Goal: Transaction & Acquisition: Obtain resource

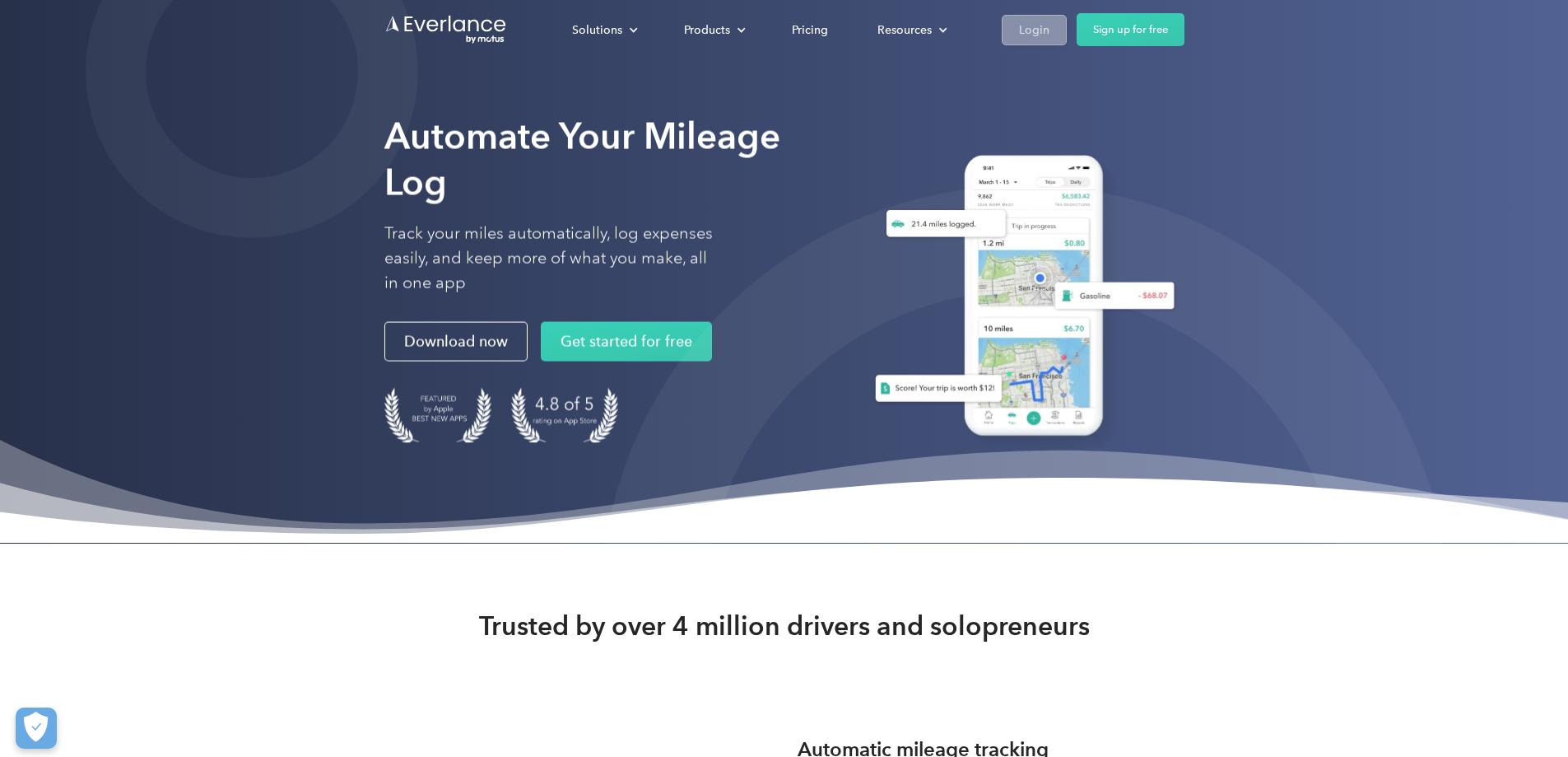
click at [1050, 22] on div "Login" at bounding box center [1034, 30] width 31 height 21
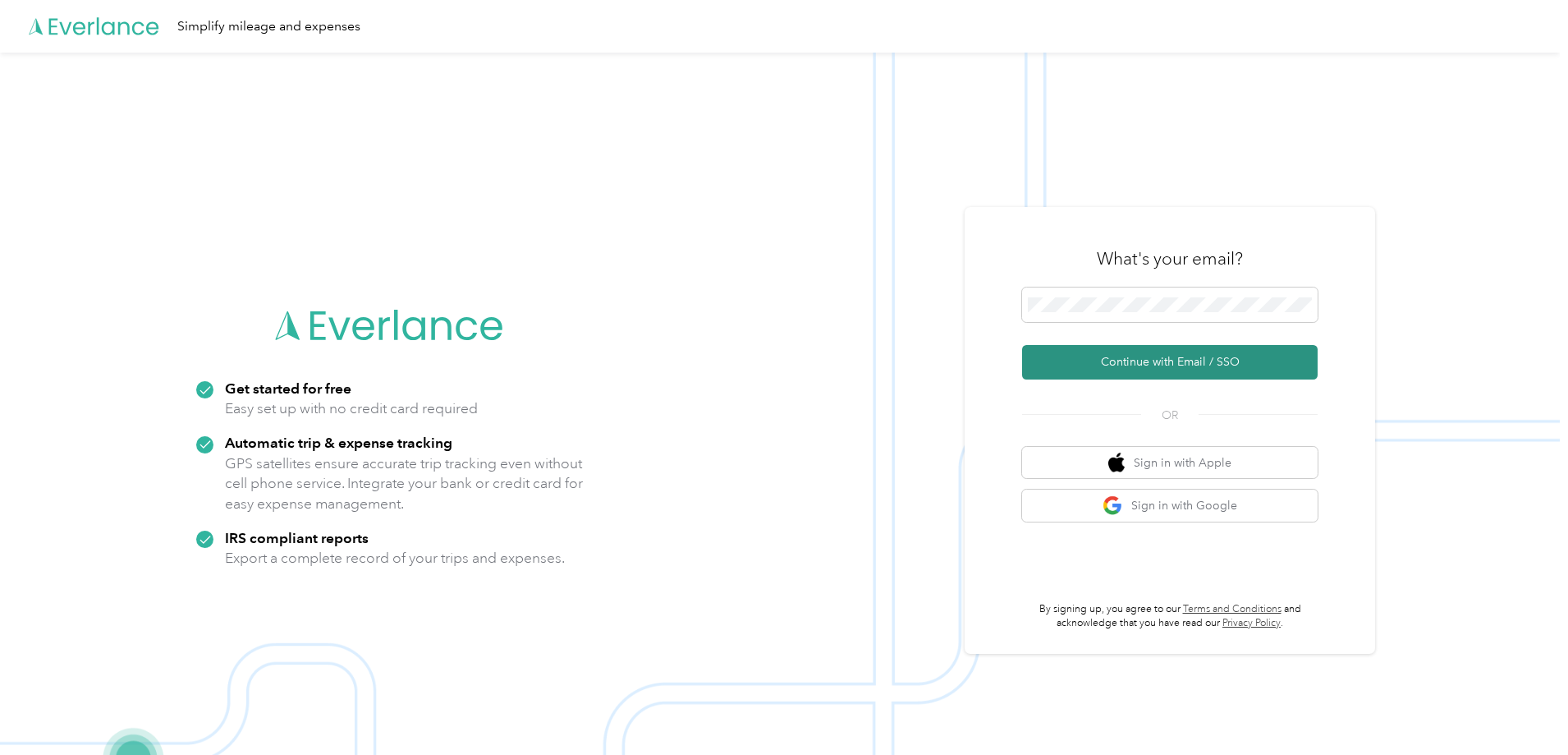
click at [1148, 354] on button "Continue with Email / SSO" at bounding box center [1169, 362] width 296 height 34
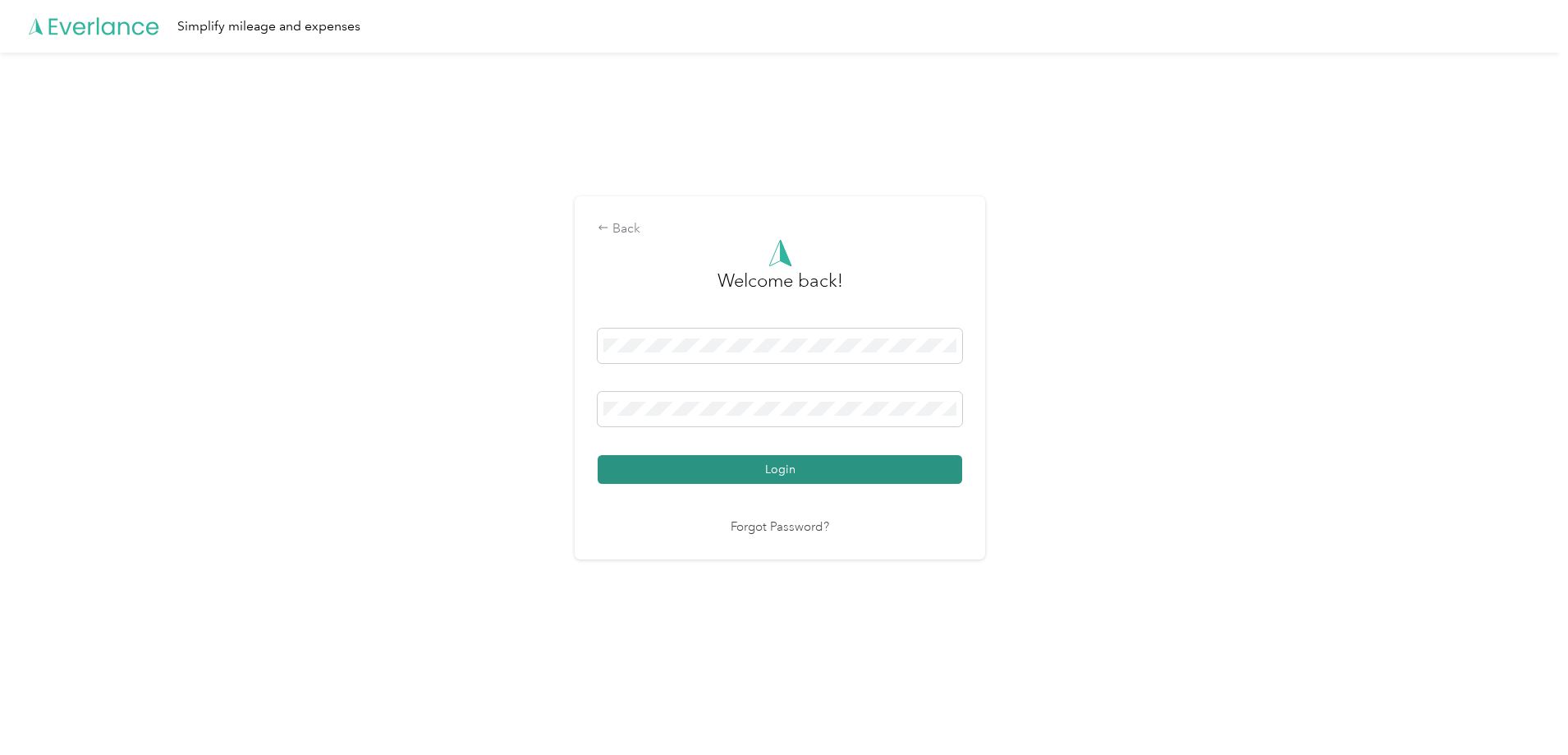
click at [727, 469] on button "Login" at bounding box center [779, 470] width 365 height 29
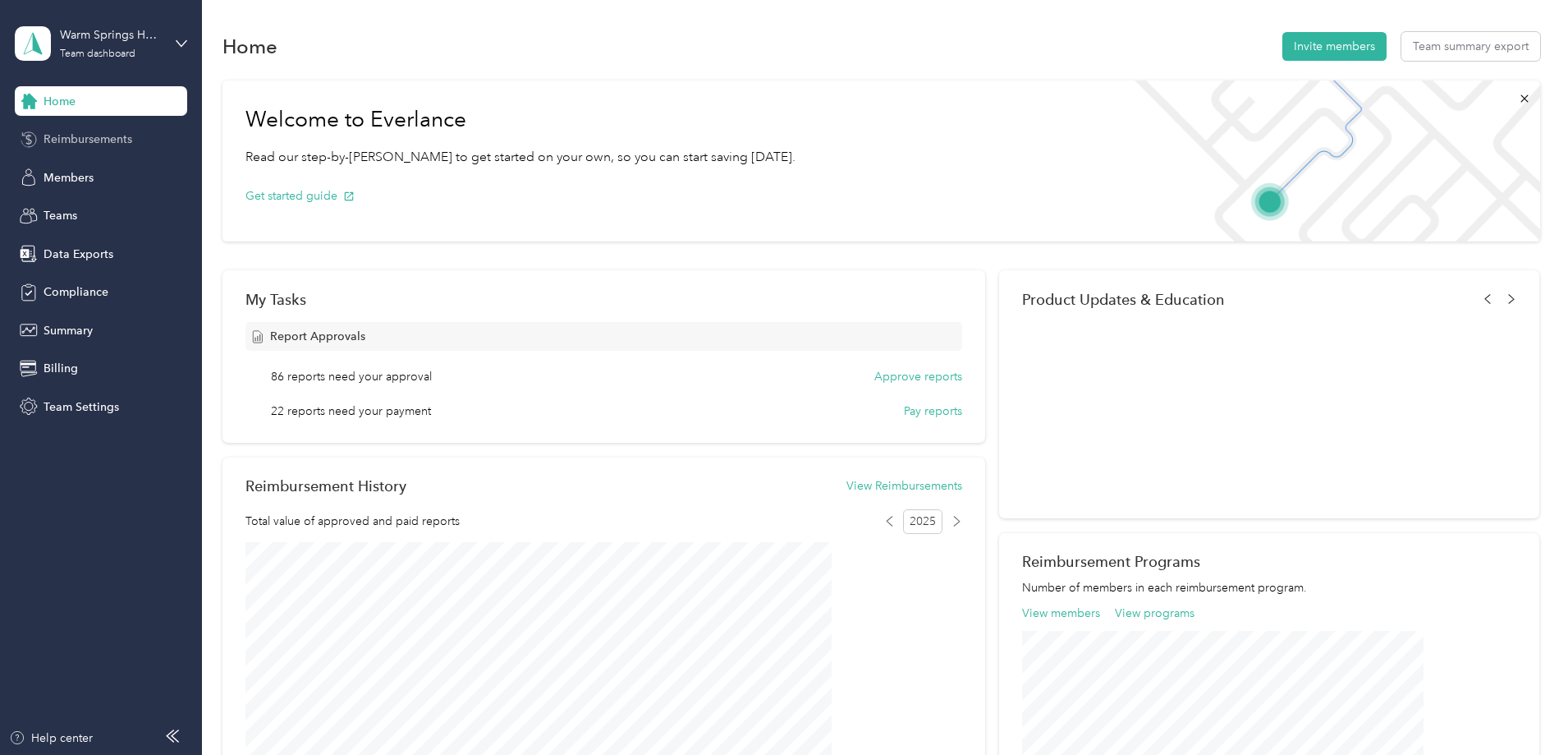
click at [55, 136] on span "Reimbursements" at bounding box center [88, 139] width 89 height 17
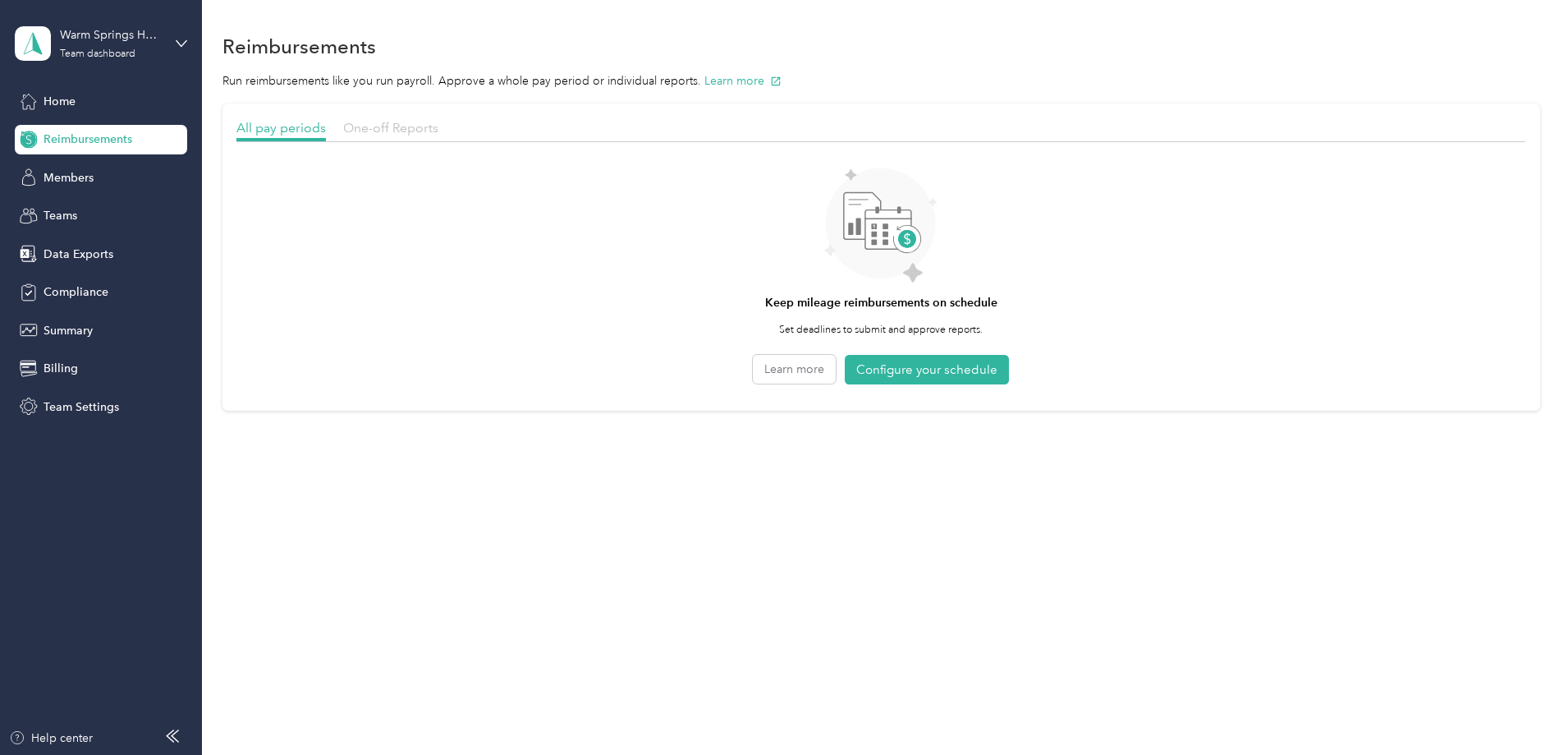
click at [438, 128] on span "One-off Reports" at bounding box center [390, 127] width 95 height 15
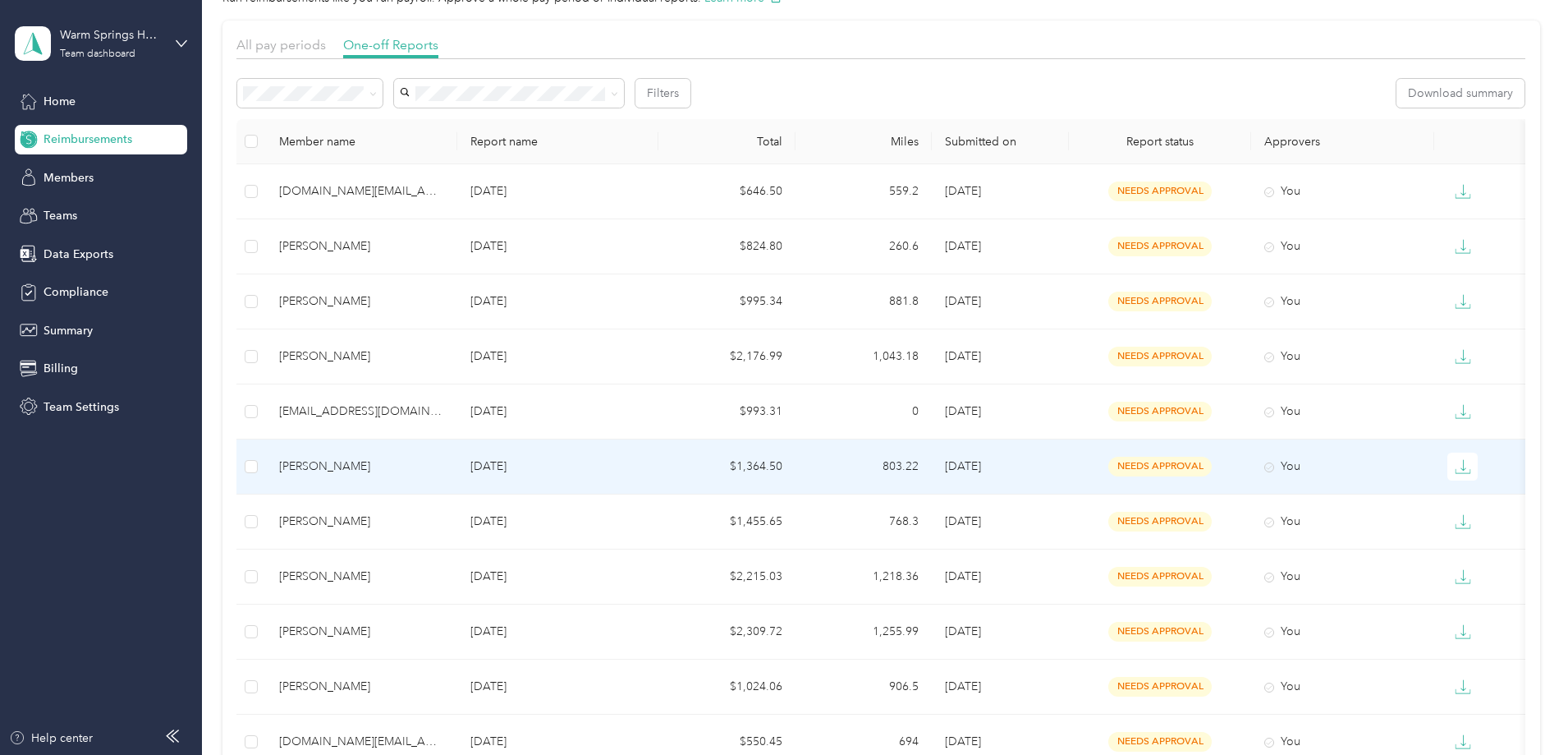
scroll to position [164, 0]
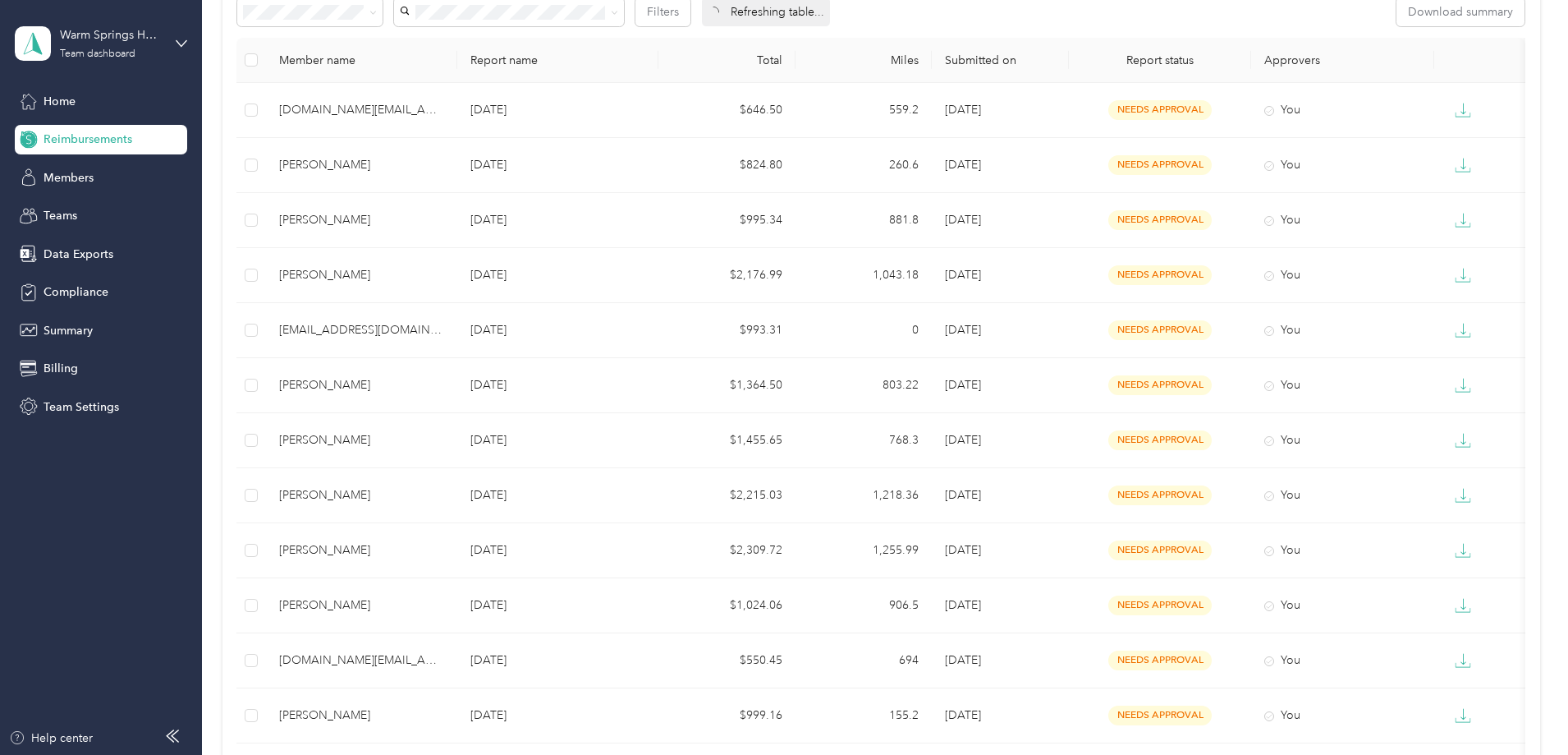
click at [107, 143] on span "Reimbursements" at bounding box center [88, 139] width 89 height 17
click at [88, 145] on span "Reimbursements" at bounding box center [88, 139] width 89 height 17
click at [66, 100] on span "Home" at bounding box center [59, 101] width 32 height 17
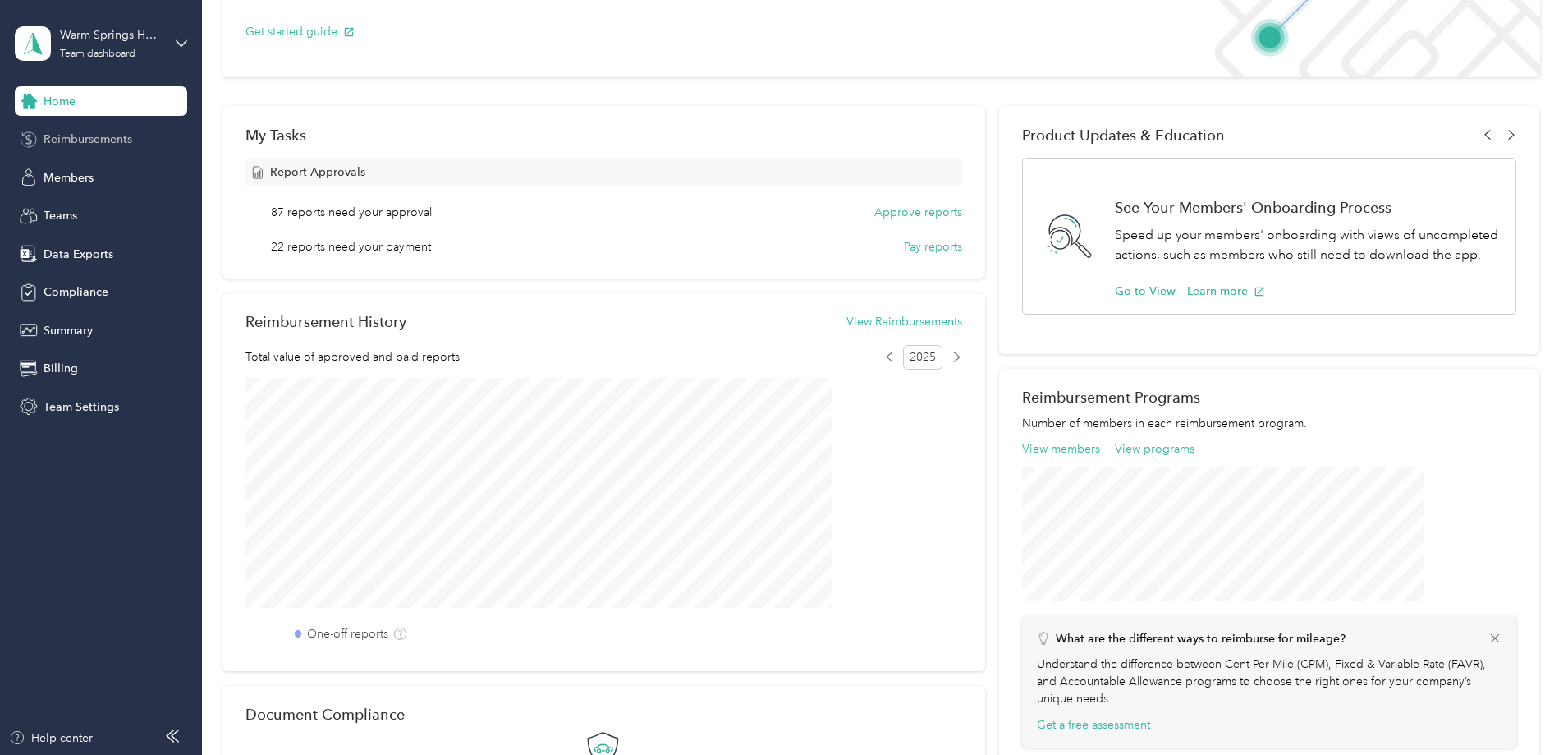
click at [65, 136] on span "Reimbursements" at bounding box center [88, 139] width 89 height 17
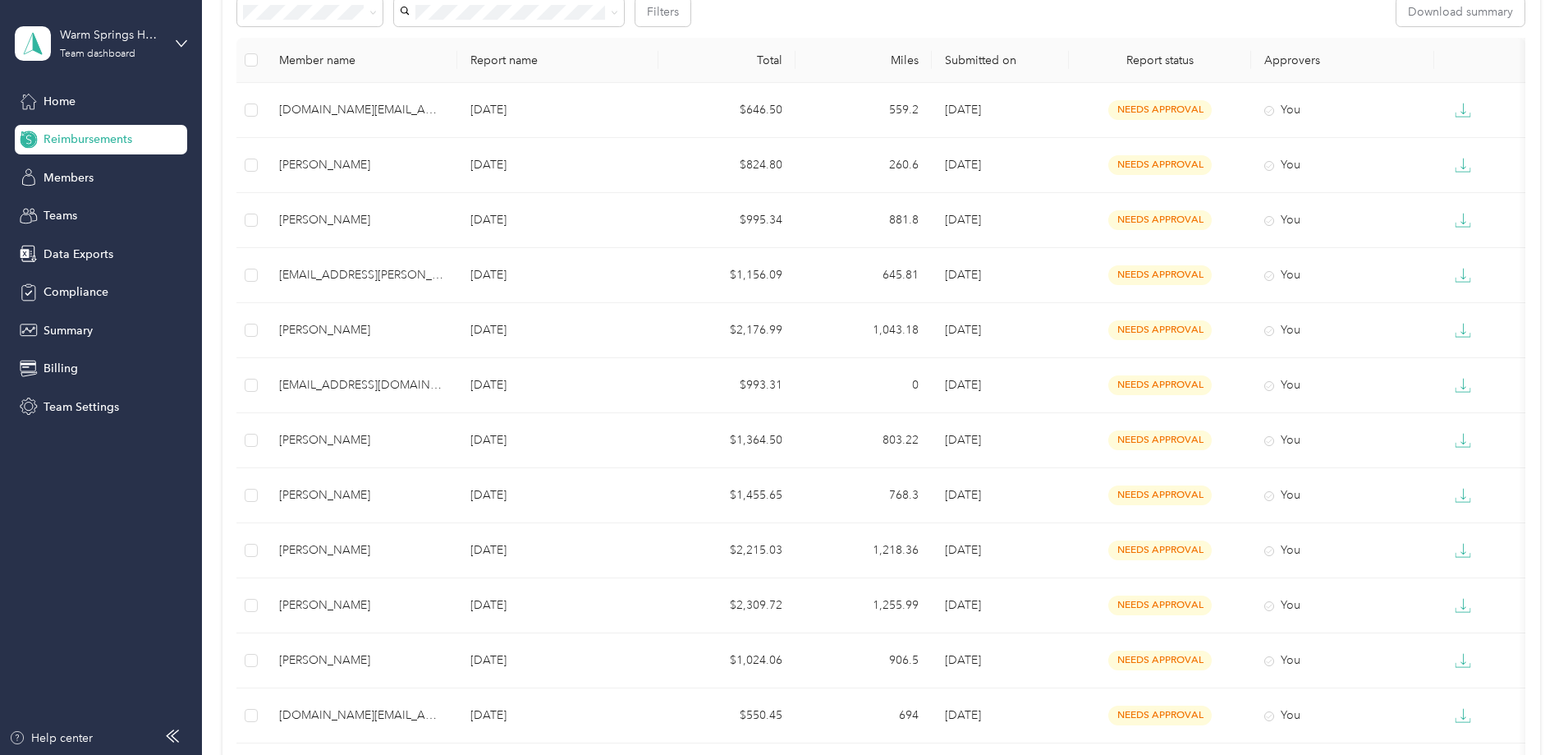
click at [90, 141] on span "Reimbursements" at bounding box center [88, 139] width 89 height 17
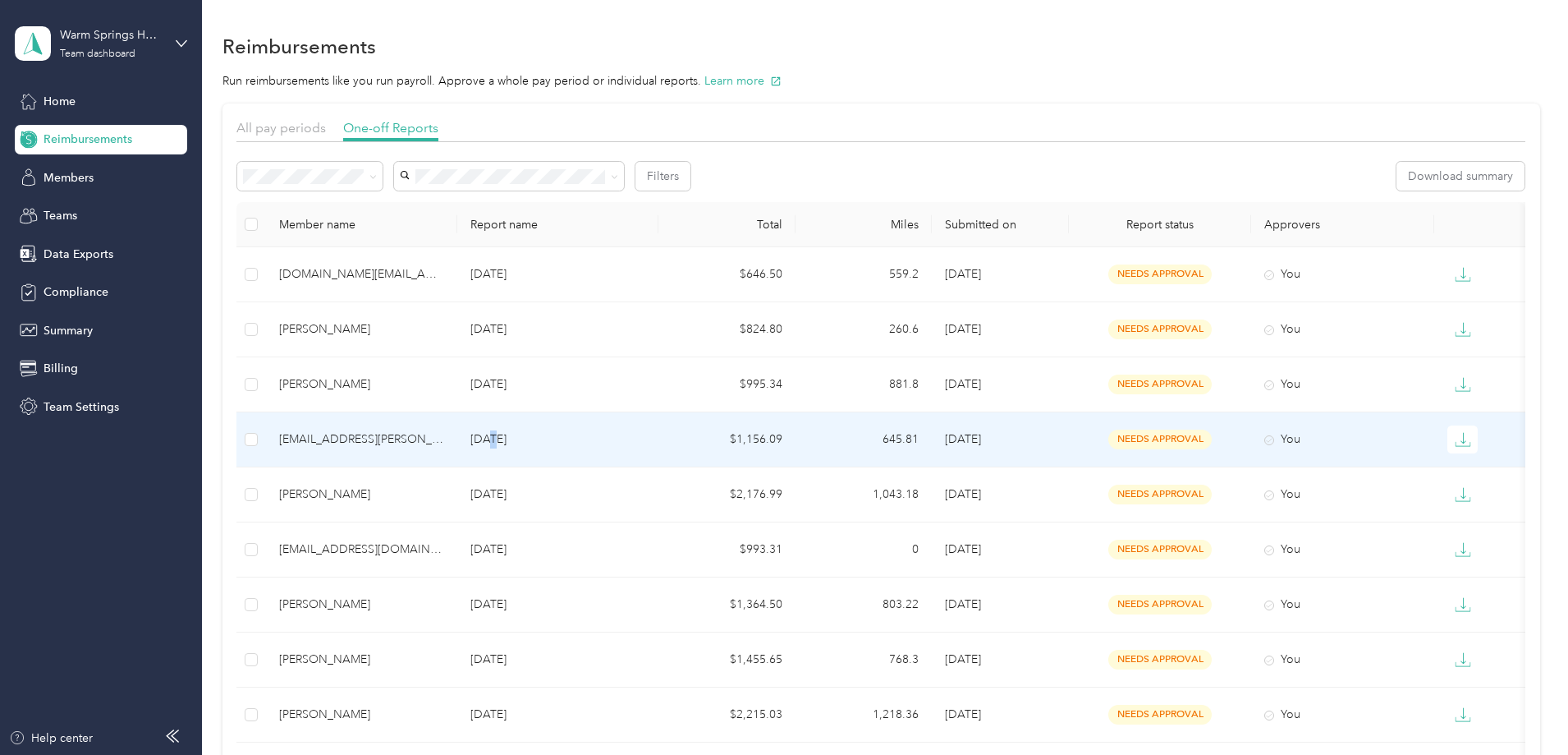
click at [584, 434] on p "Aug 2025" at bounding box center [557, 439] width 175 height 18
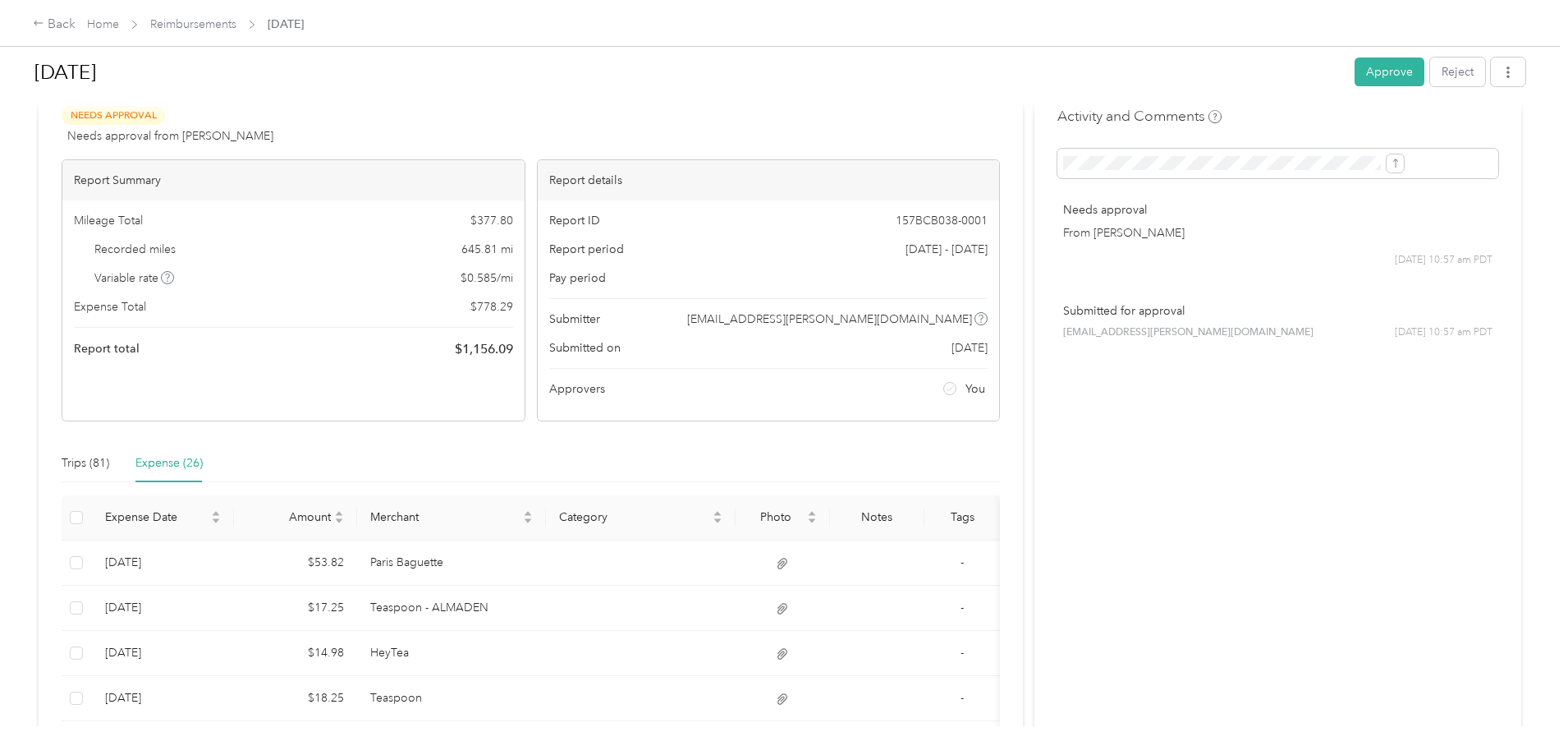
scroll to position [82, 0]
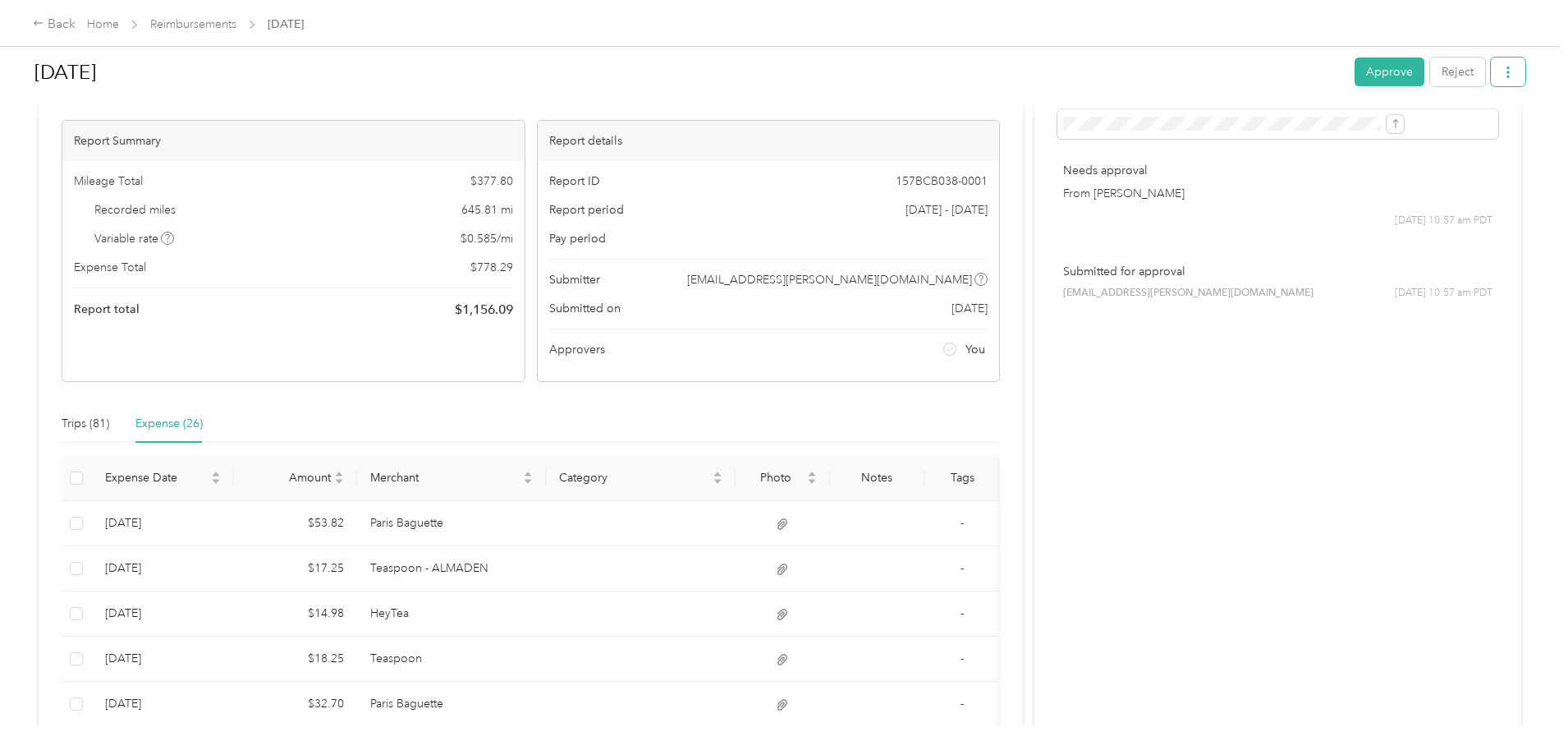
click at [1502, 72] on icon "button" at bounding box center [1507, 72] width 12 height 12
click at [1337, 129] on span "Download" at bounding box center [1326, 132] width 54 height 17
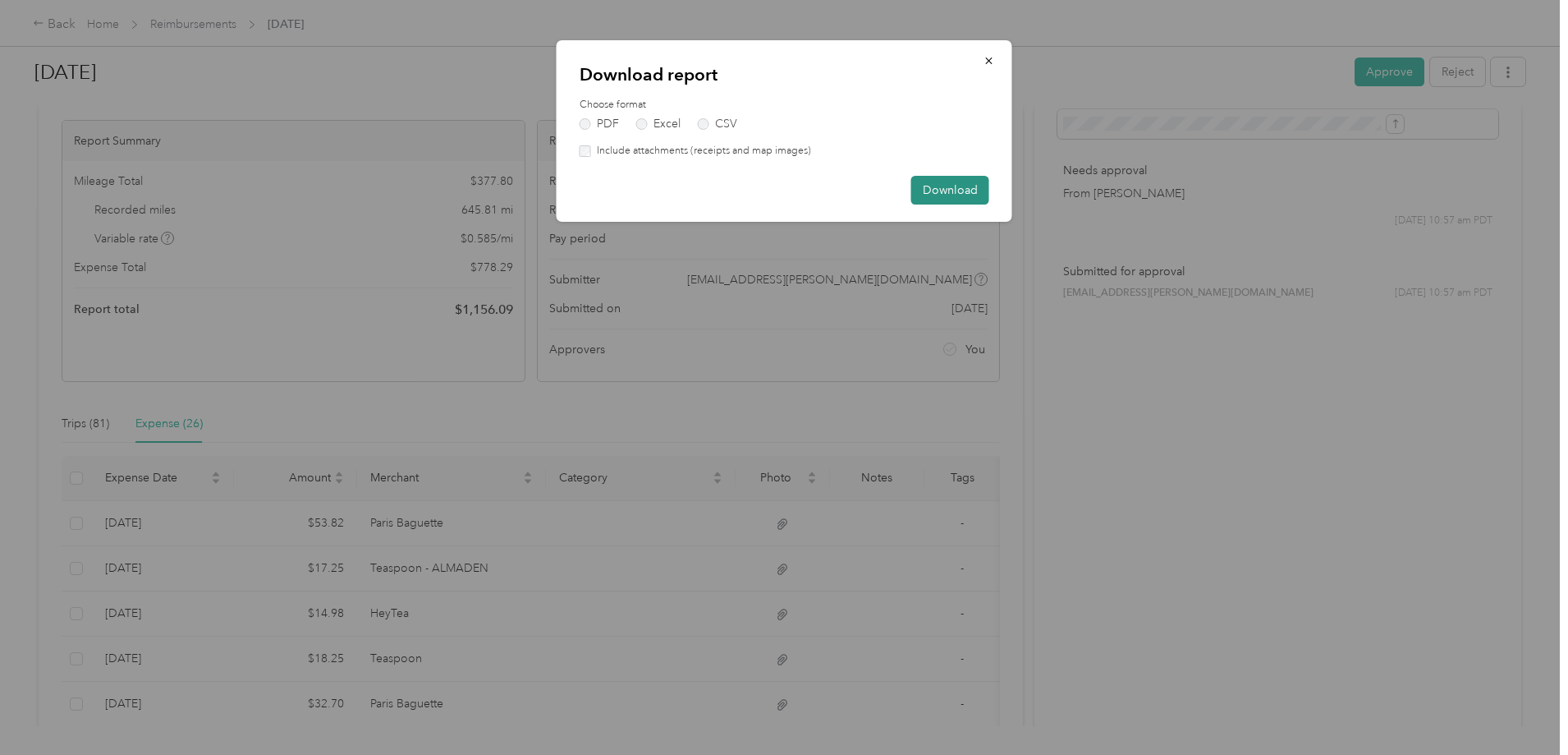
click at [959, 185] on button "Download" at bounding box center [950, 190] width 78 height 29
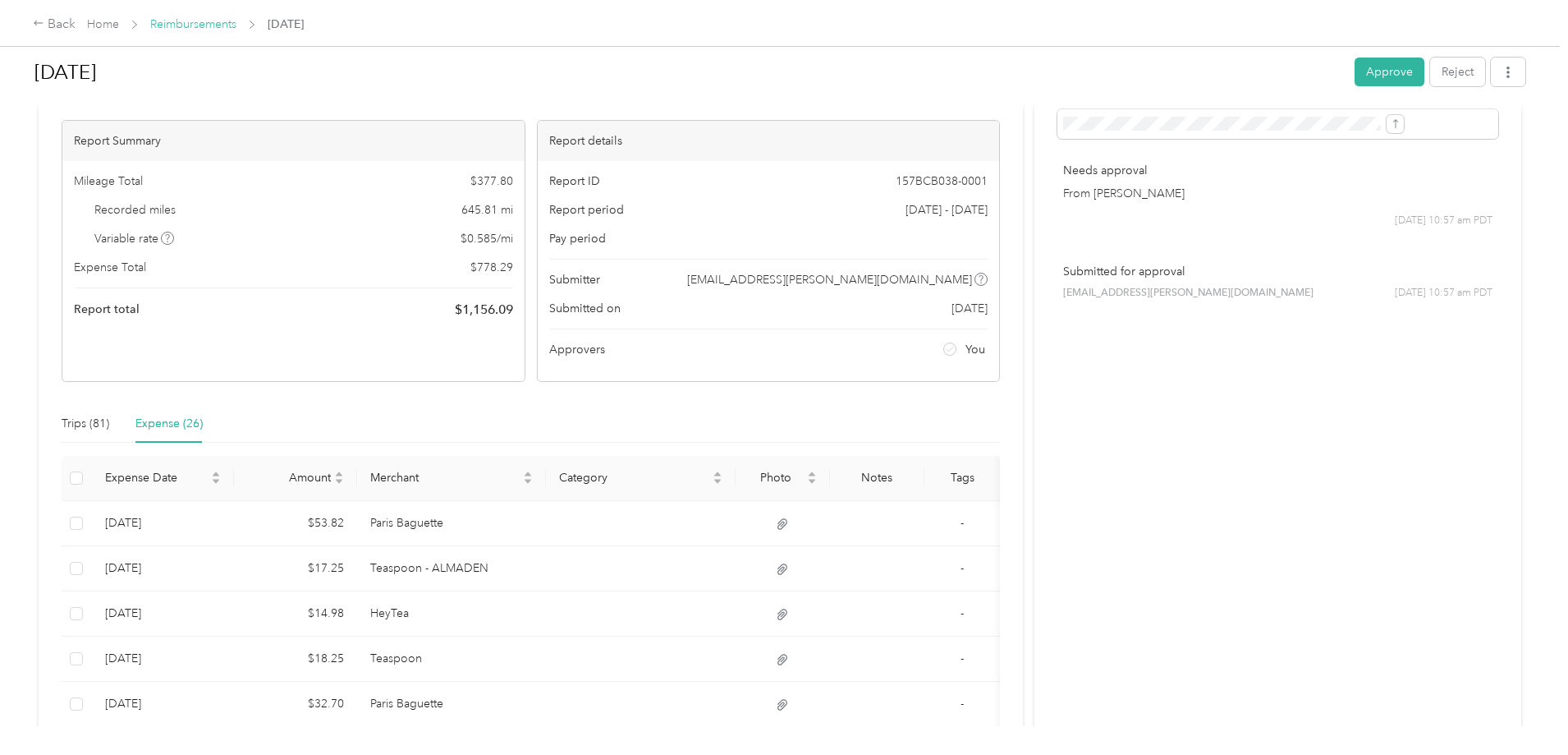
click at [236, 23] on link "Reimbursements" at bounding box center [193, 24] width 86 height 14
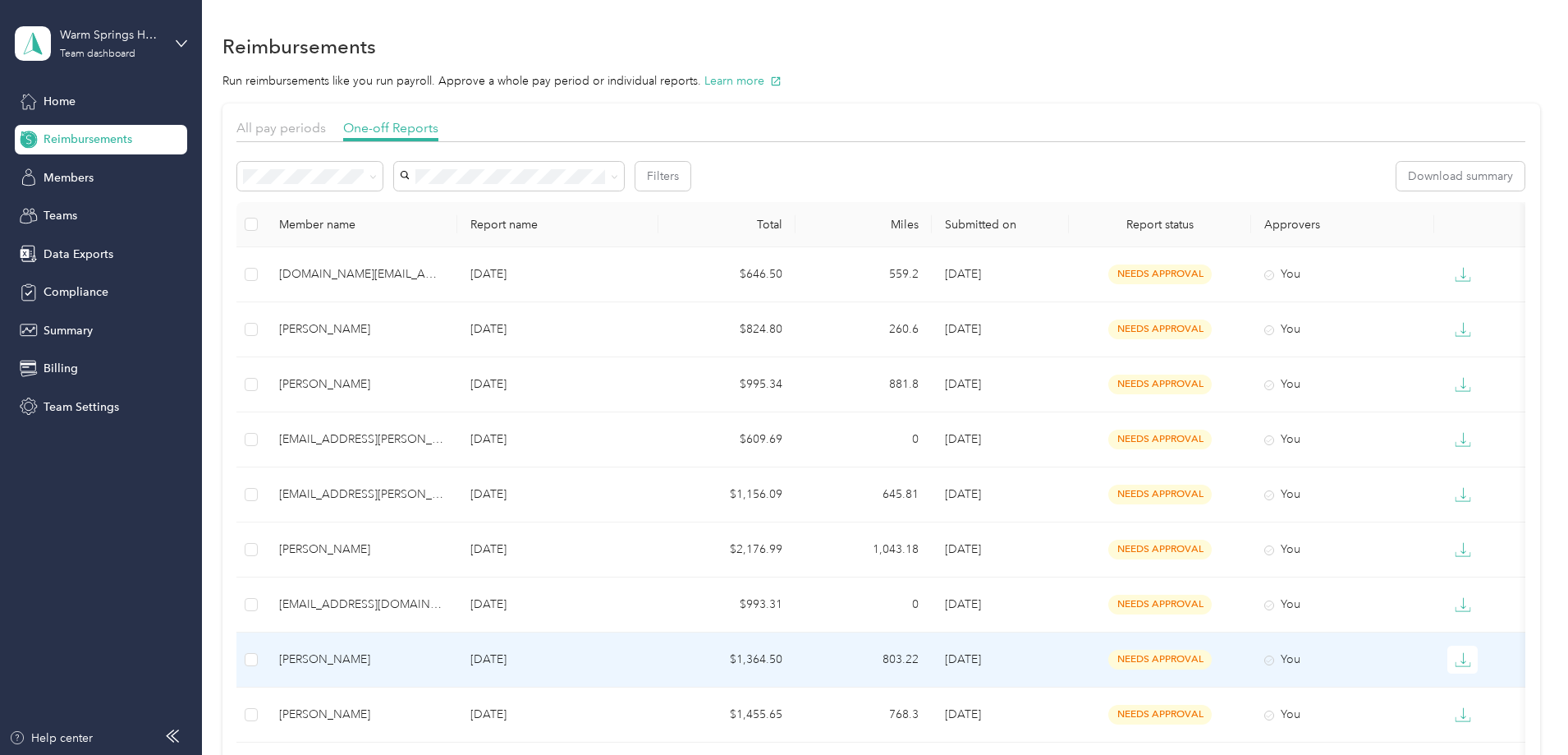
click at [795, 661] on td "$1,364.50" at bounding box center [727, 660] width 138 height 55
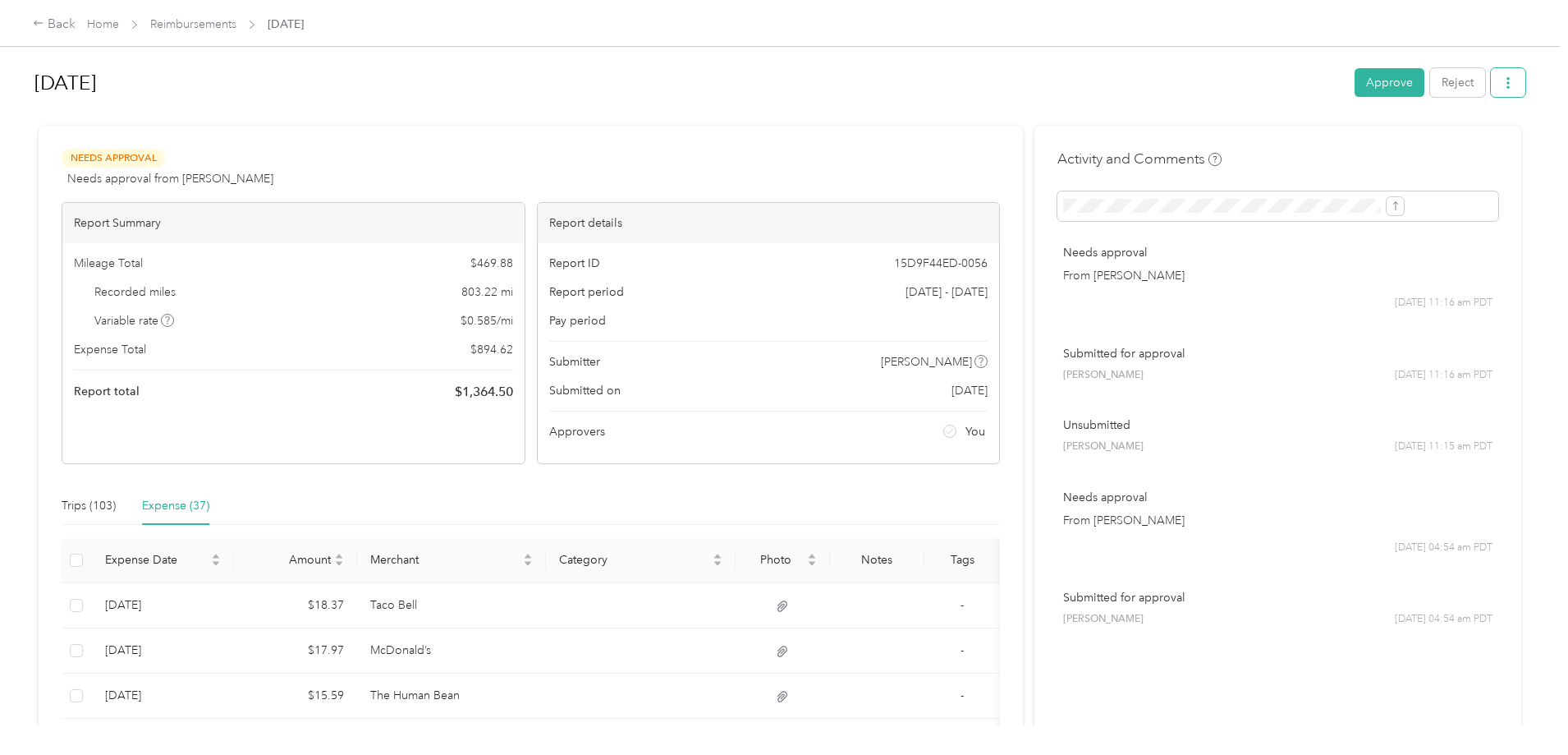
click at [1502, 89] on icon "button" at bounding box center [1507, 82] width 12 height 12
click at [1332, 140] on span "Download" at bounding box center [1326, 143] width 54 height 17
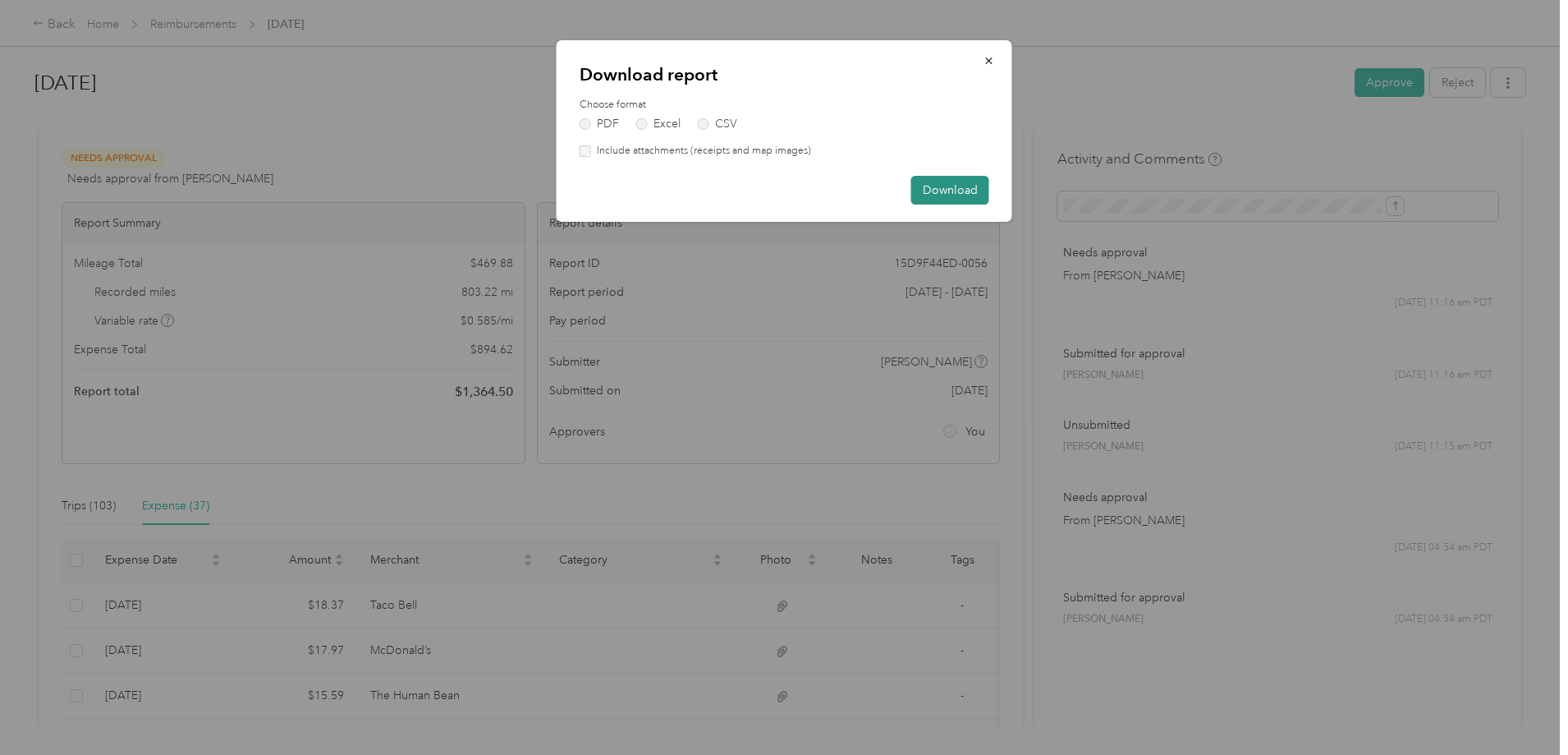
click at [929, 195] on button "Download" at bounding box center [950, 190] width 78 height 29
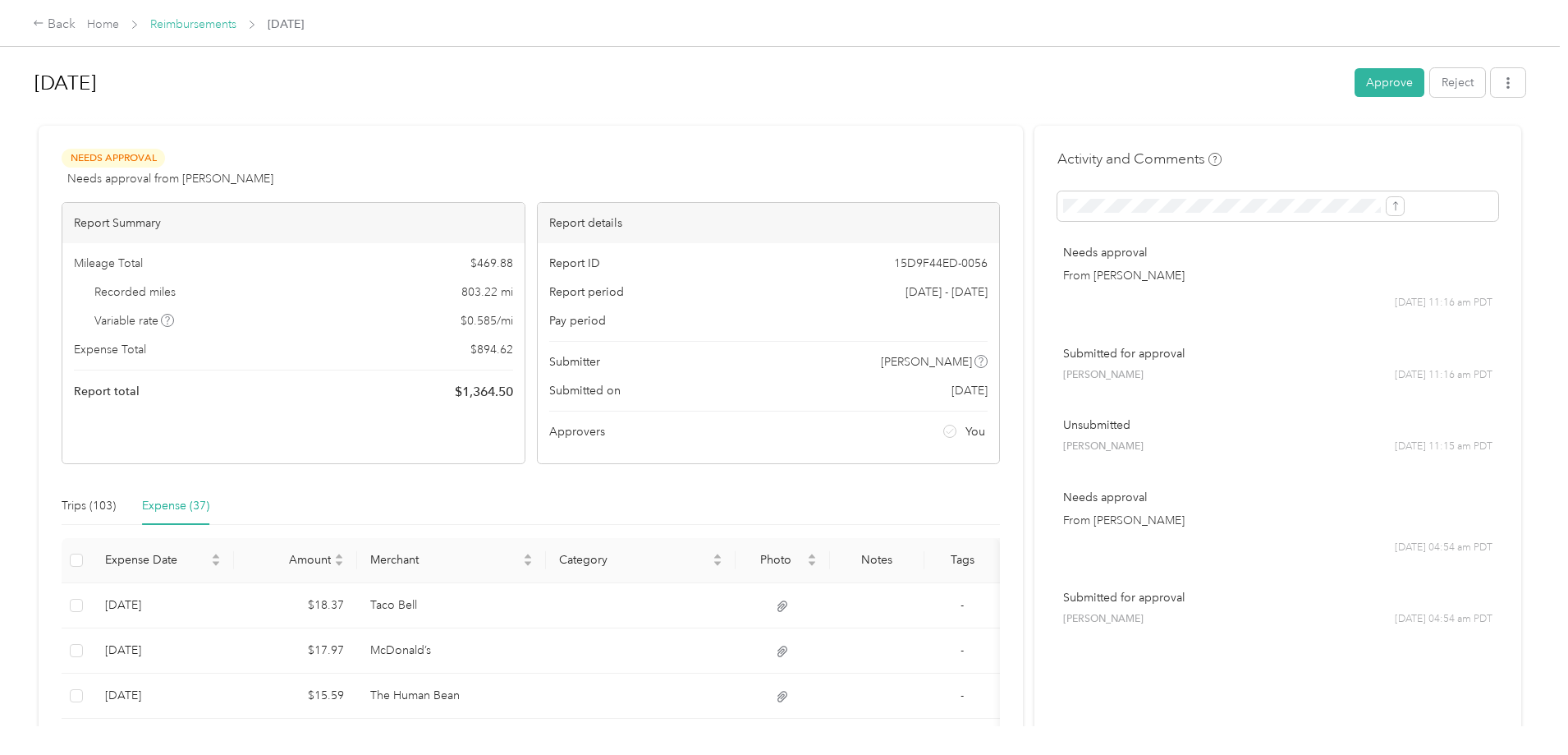
click at [236, 24] on link "Reimbursements" at bounding box center [193, 24] width 86 height 14
